Goal: Information Seeking & Learning: Find specific fact

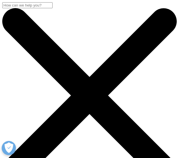
click at [53, 8] on input "Recherche" at bounding box center [27, 5] width 50 height 6
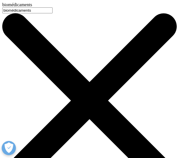
type input "biomédicaments"
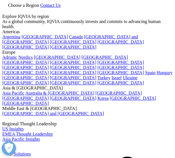
drag, startPoint x: 137, startPoint y: 14, endPoint x: 142, endPoint y: 13, distance: 5.0
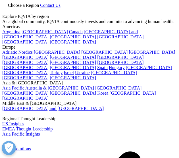
type input "biomédicaments"
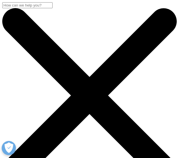
click at [42, 8] on input "Recherche" at bounding box center [27, 5] width 50 height 6
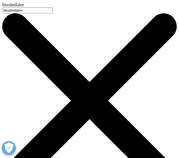
type input "biosimilaire"
click at [45, 13] on input "biosimilaire" at bounding box center [27, 10] width 50 height 6
click at [53, 13] on input "biosimilaire" at bounding box center [27, 10] width 50 height 6
